Goal: Transaction & Acquisition: Purchase product/service

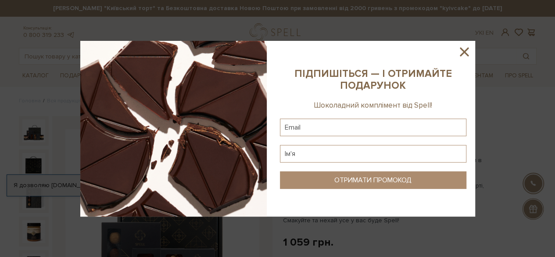
click at [468, 52] on icon at bounding box center [464, 51] width 15 height 15
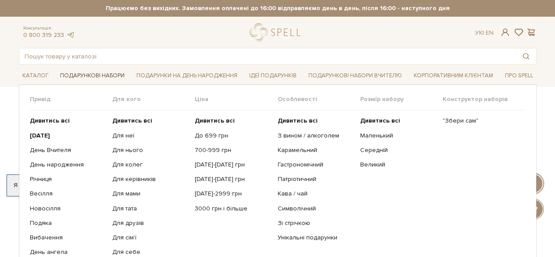
click at [110, 78] on link "Подарункові набори" at bounding box center [93, 76] width 72 height 14
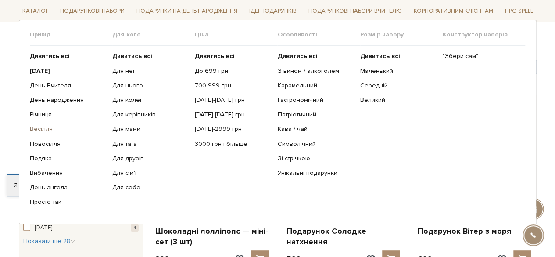
scroll to position [88, 0]
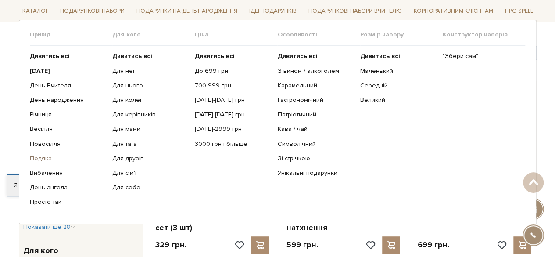
click at [44, 160] on link "Подяка" at bounding box center [68, 159] width 76 height 8
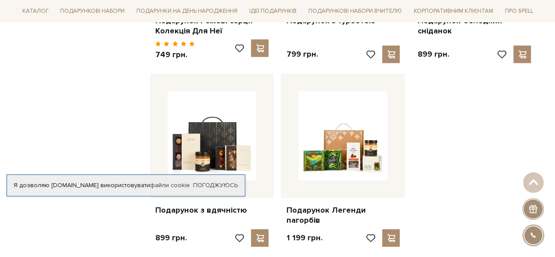
scroll to position [1098, 0]
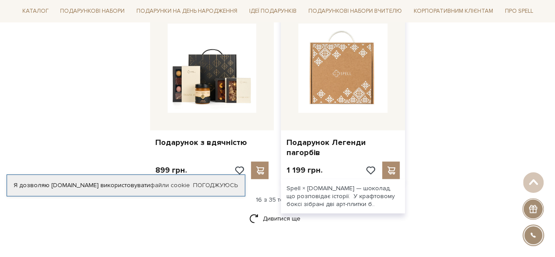
click at [343, 73] on img at bounding box center [343, 68] width 89 height 89
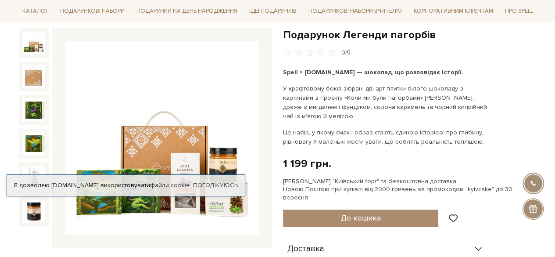
scroll to position [176, 0]
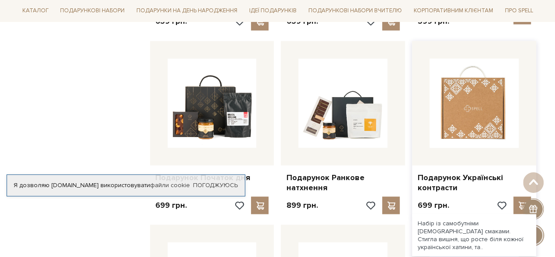
scroll to position [746, 0]
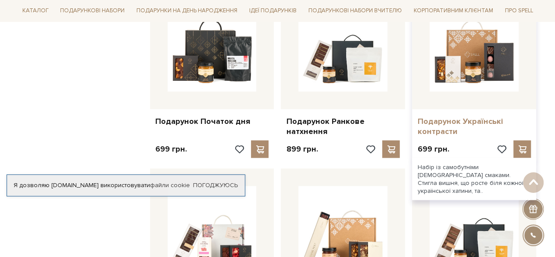
click at [450, 116] on link "Подарунок Українські контрасти" at bounding box center [475, 126] width 114 height 21
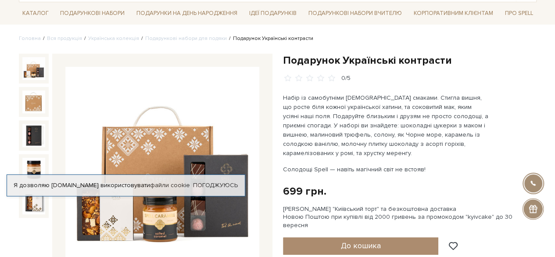
scroll to position [44, 0]
